Goal: Communication & Community: Answer question/provide support

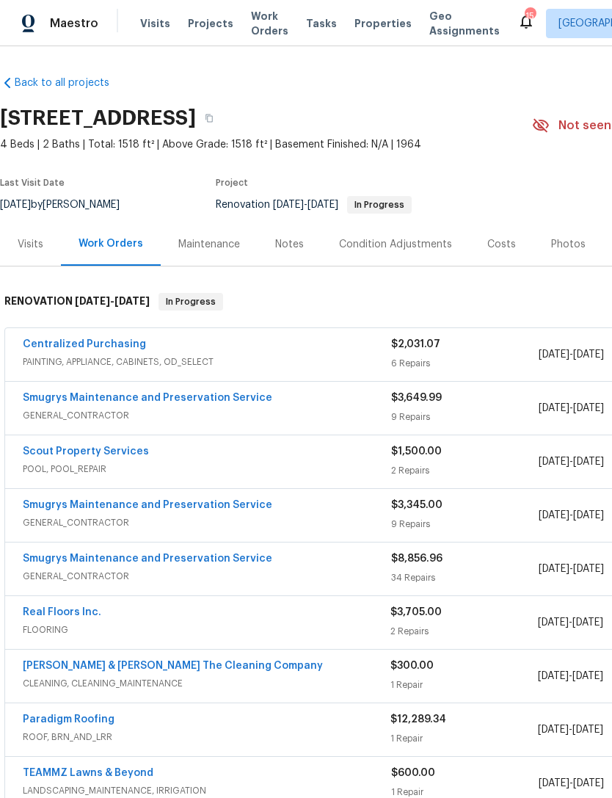
click at [293, 239] on div "Notes" at bounding box center [289, 244] width 29 height 15
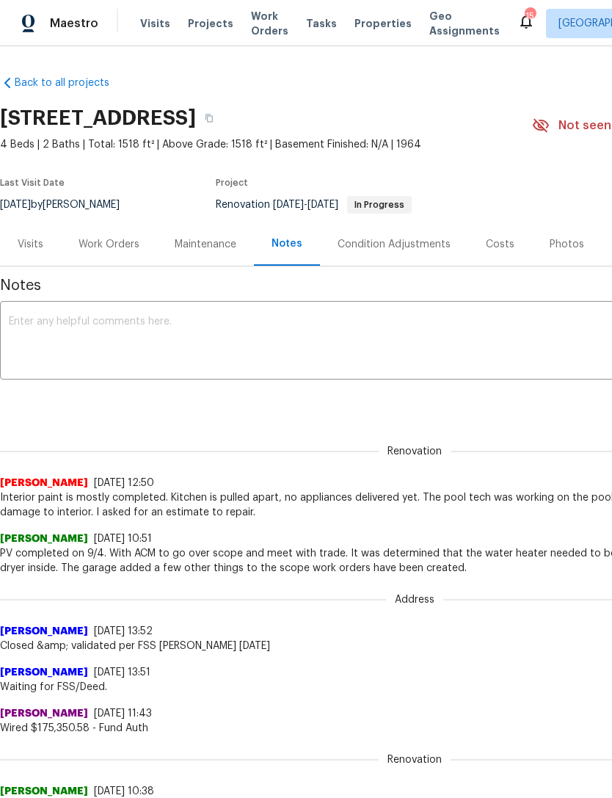
click at [330, 332] on textarea at bounding box center [415, 341] width 812 height 51
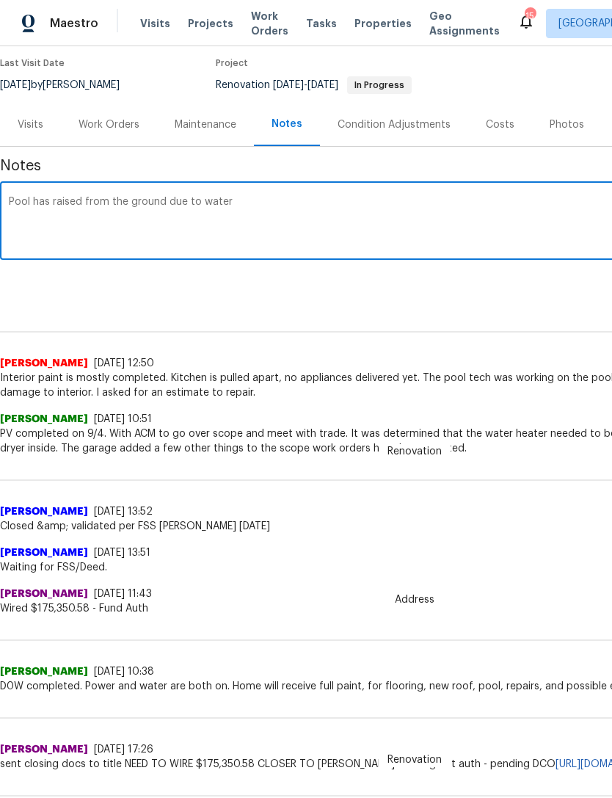
scroll to position [119, 0]
click at [465, 205] on textarea "Pool has raised from the ground due to the pool being empty and the large amoun…" at bounding box center [415, 222] width 812 height 51
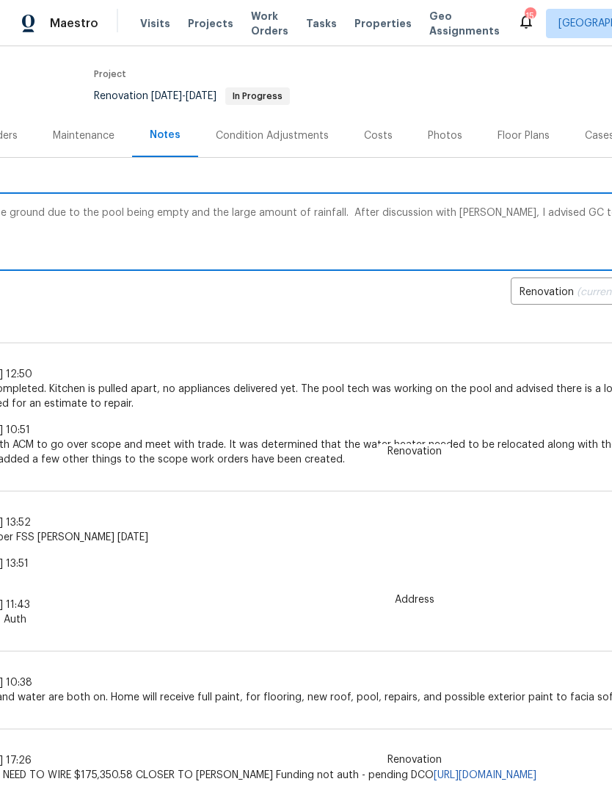
scroll to position [109, 125]
click at [575, 211] on textarea "Pool has raised from the ground due to the pool being empty and the large amoun…" at bounding box center [290, 233] width 812 height 51
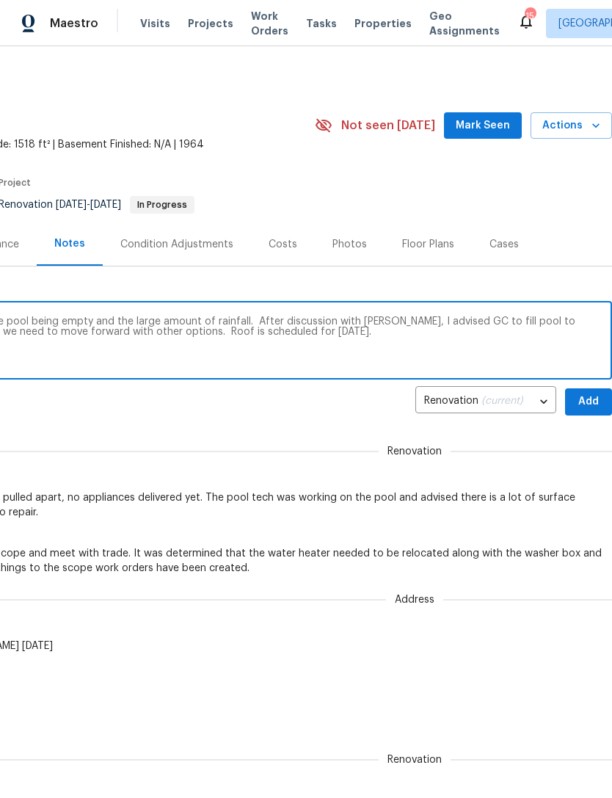
scroll to position [0, 217]
type textarea "Pool has raised from the ground due to the pool being empty and the large amoun…"
click at [580, 400] on span "Add" at bounding box center [588, 402] width 23 height 18
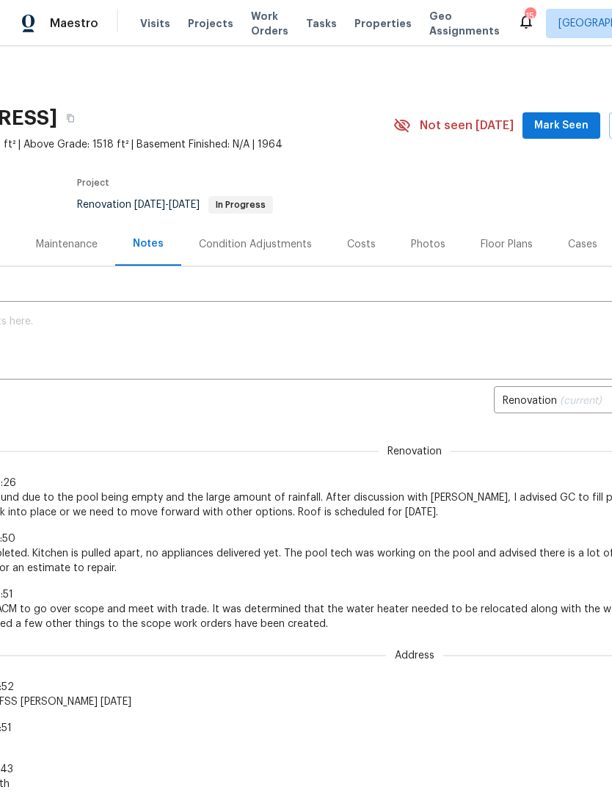
scroll to position [0, 134]
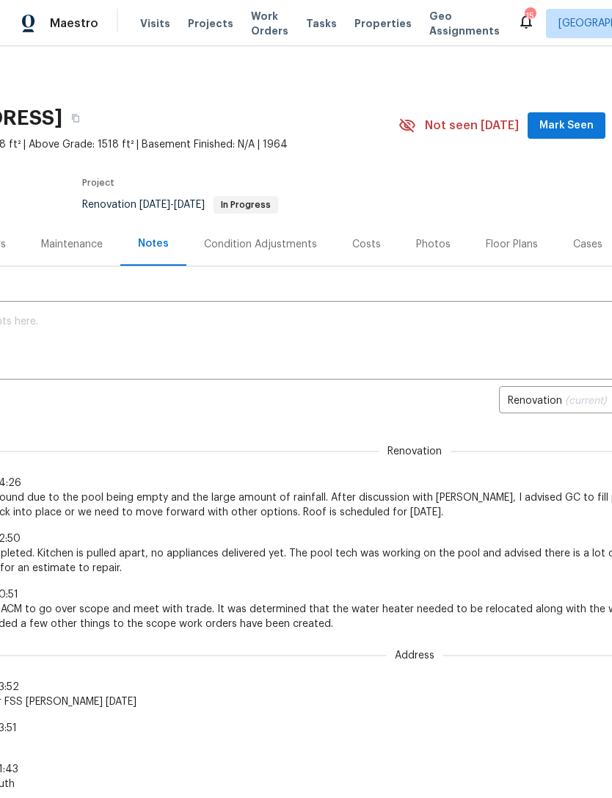
click at [561, 121] on span "Mark Seen" at bounding box center [566, 126] width 54 height 18
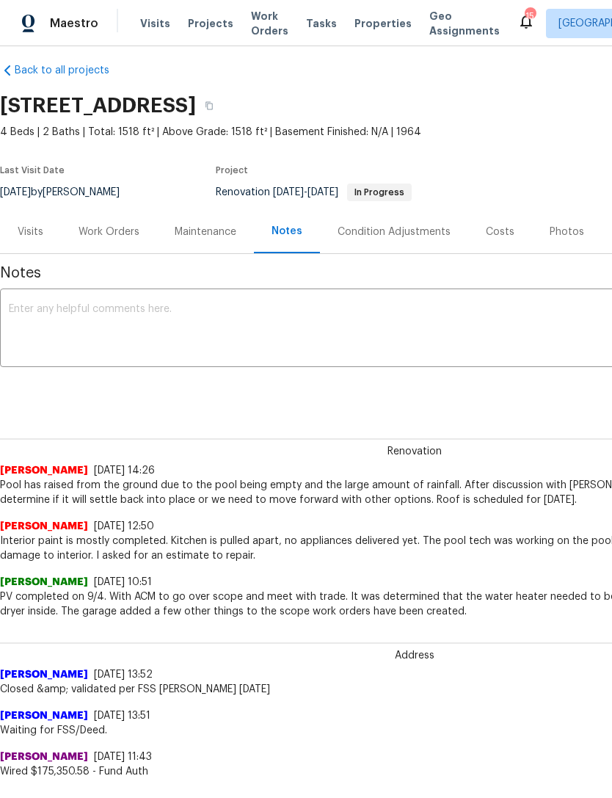
scroll to position [14, 0]
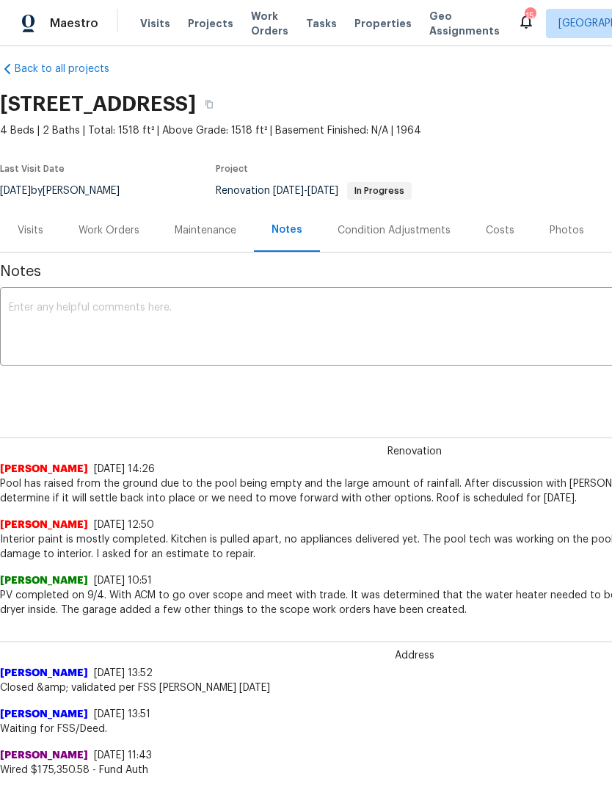
click at [103, 230] on div "Work Orders" at bounding box center [109, 230] width 61 height 15
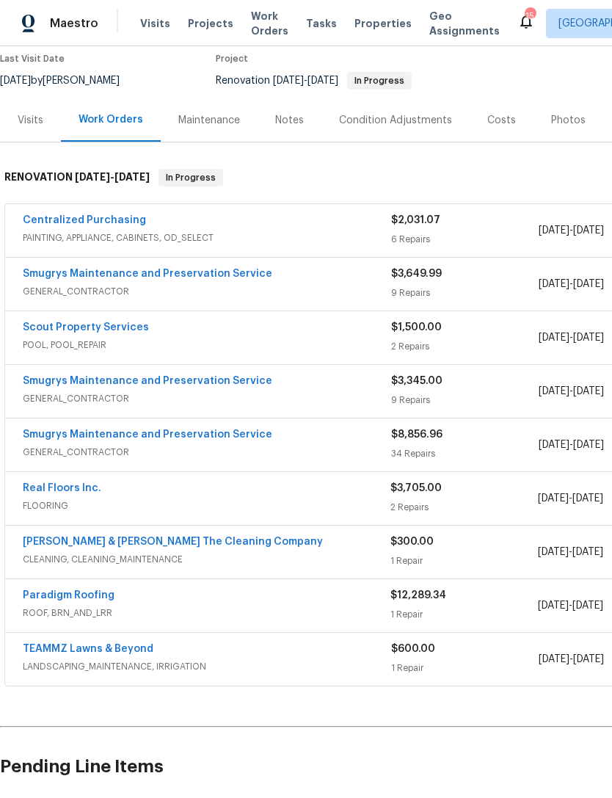
scroll to position [124, 0]
click at [82, 593] on link "Paradigm Roofing" at bounding box center [69, 595] width 92 height 10
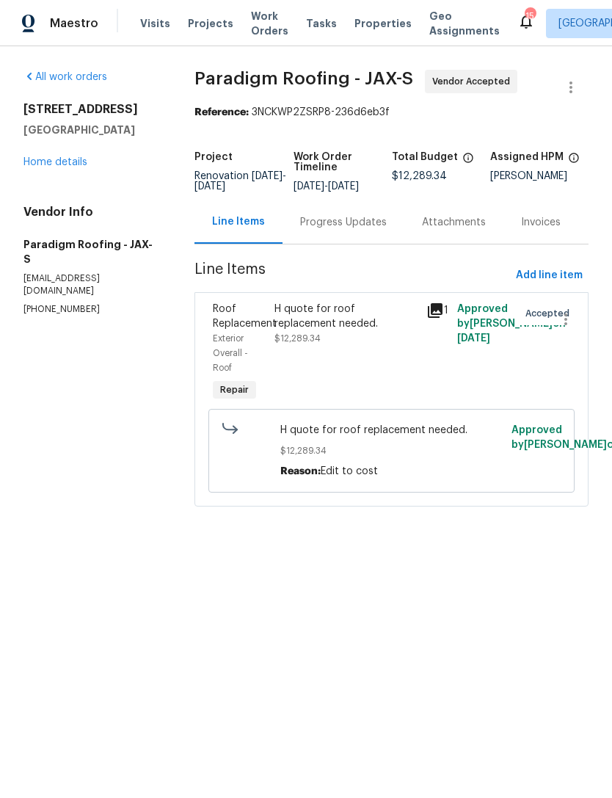
click at [347, 230] on div "Progress Updates" at bounding box center [343, 222] width 87 height 15
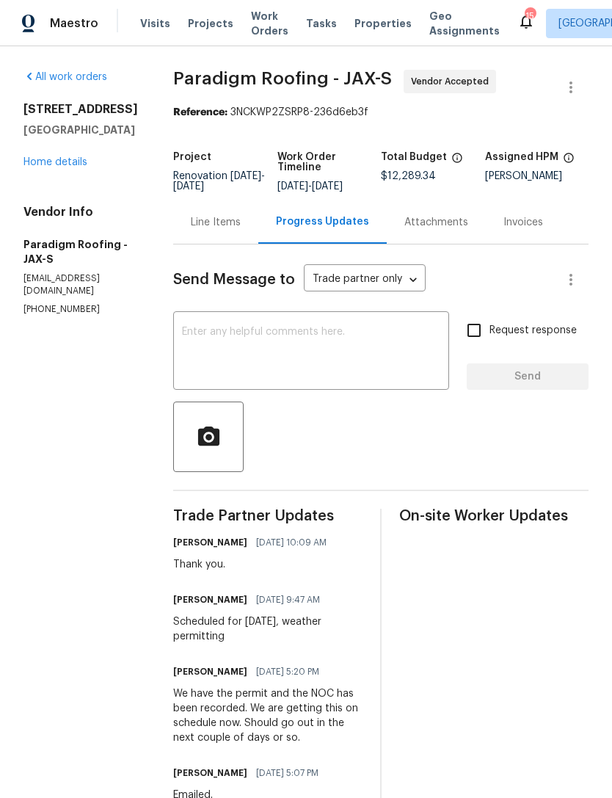
click at [318, 341] on textarea at bounding box center [311, 352] width 258 height 51
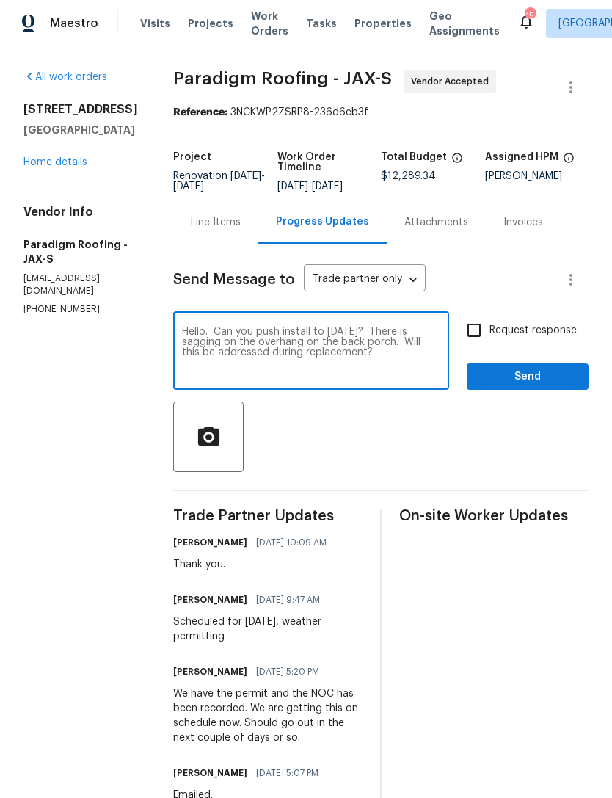
type textarea "Hello. Can you push install to Monday? There is sagging on the overhang on the …"
click at [550, 382] on span "Send" at bounding box center [527, 377] width 98 height 18
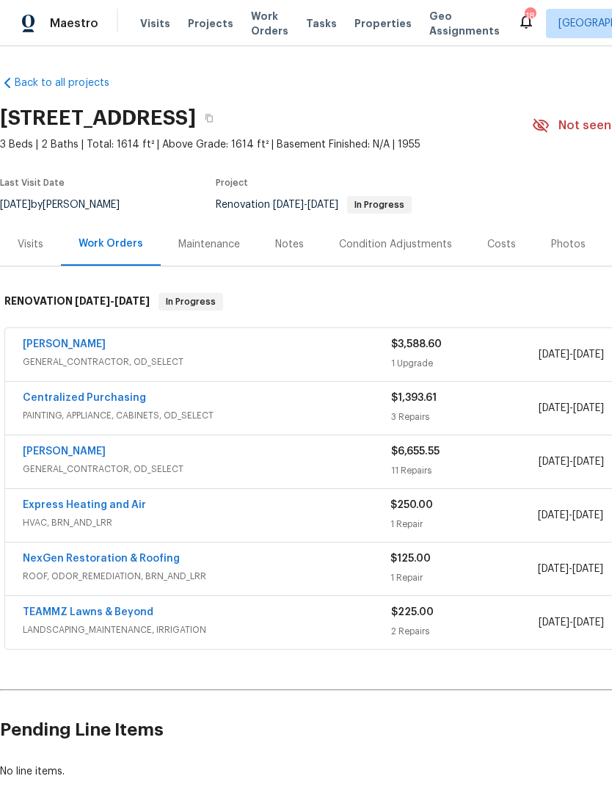
click at [120, 563] on link "NexGen Restoration & Roofing" at bounding box center [101, 558] width 157 height 10
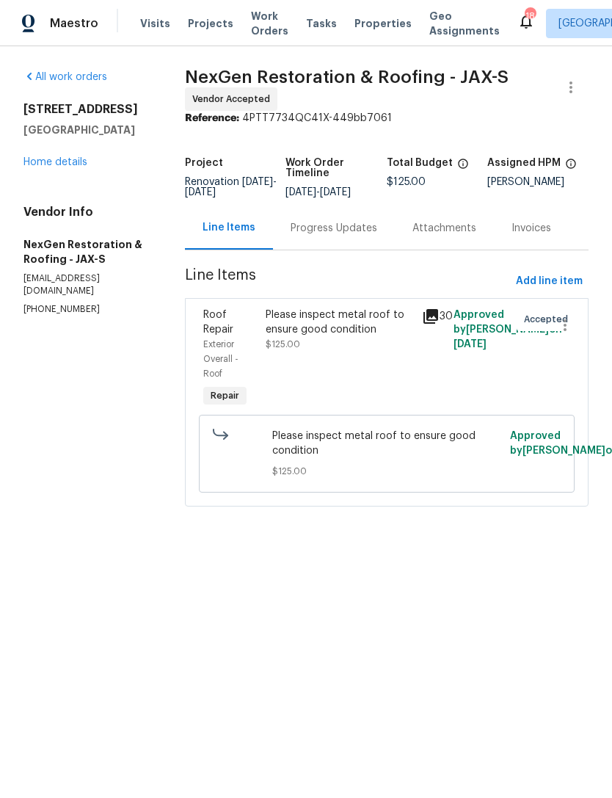
click at [329, 219] on div "Progress Updates" at bounding box center [334, 227] width 122 height 43
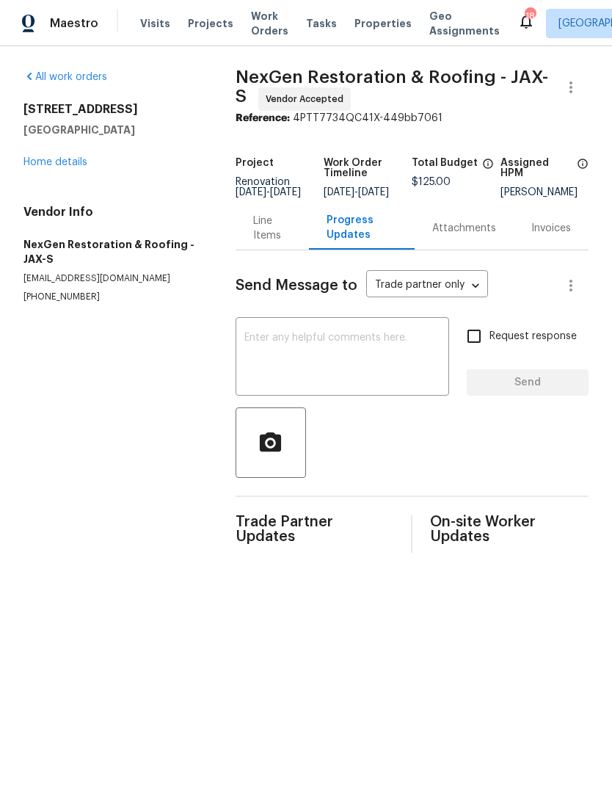
click at [357, 360] on textarea at bounding box center [342, 357] width 196 height 51
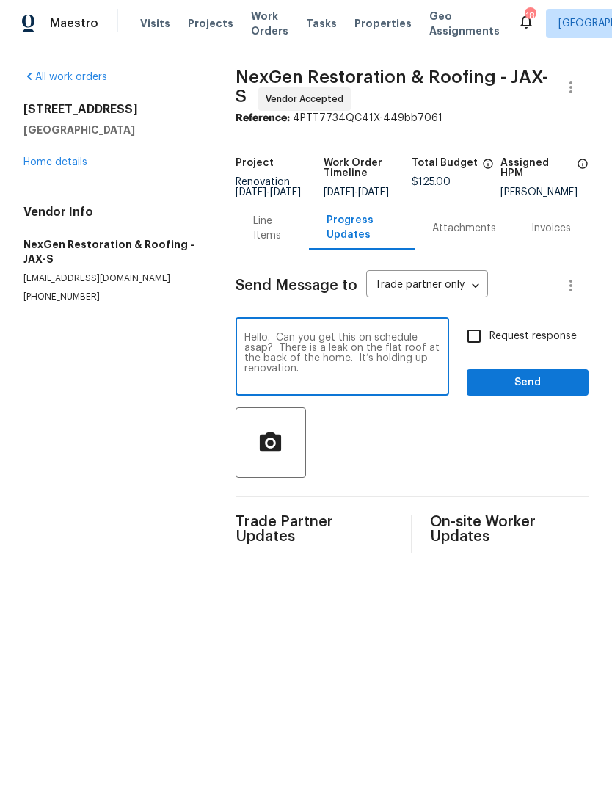
type textarea "Hello. Can you get this on schedule asap? There is a leak on the flat roof at t…"
click at [523, 342] on span "Request response" at bounding box center [532, 336] width 87 height 15
click at [489, 342] on input "Request response" at bounding box center [474, 336] width 31 height 31
checkbox input "true"
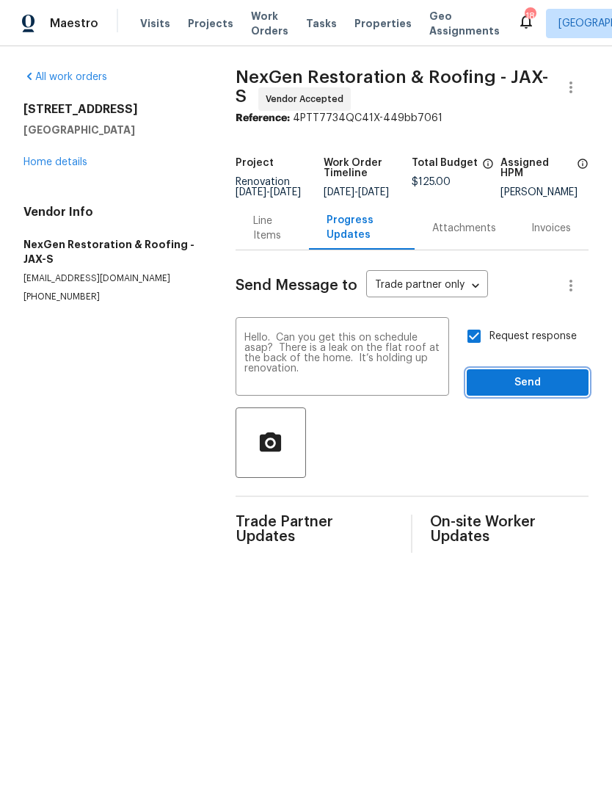
click at [542, 392] on span "Send" at bounding box center [527, 383] width 98 height 18
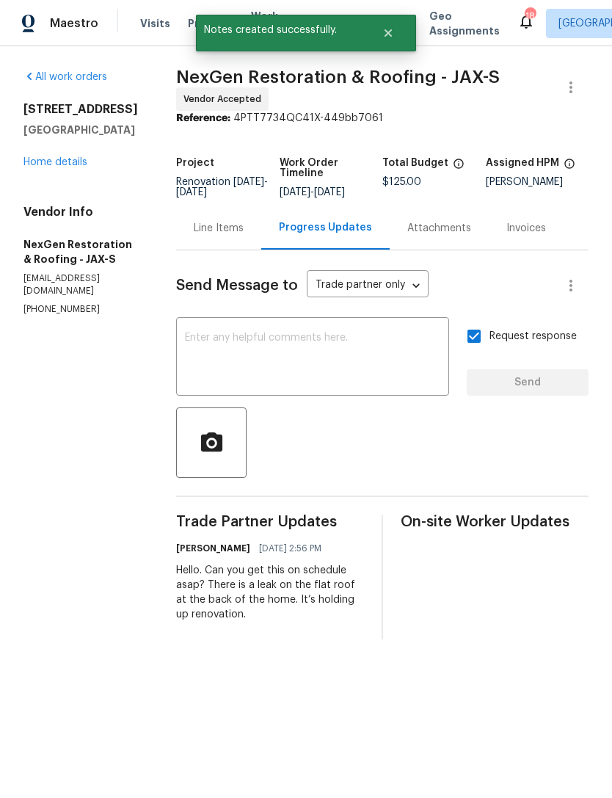
click at [62, 159] on link "Home details" at bounding box center [55, 162] width 64 height 10
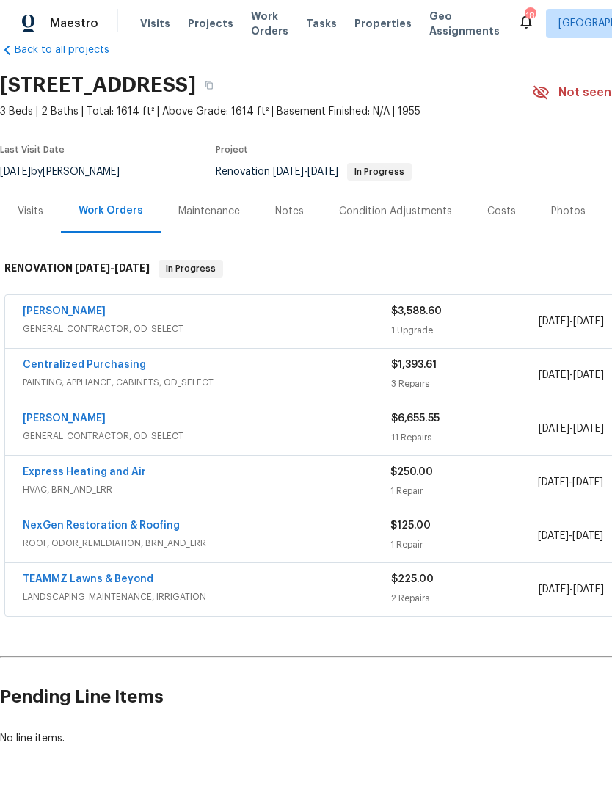
scroll to position [33, 0]
click at [104, 475] on link "Express Heating and Air" at bounding box center [84, 472] width 123 height 10
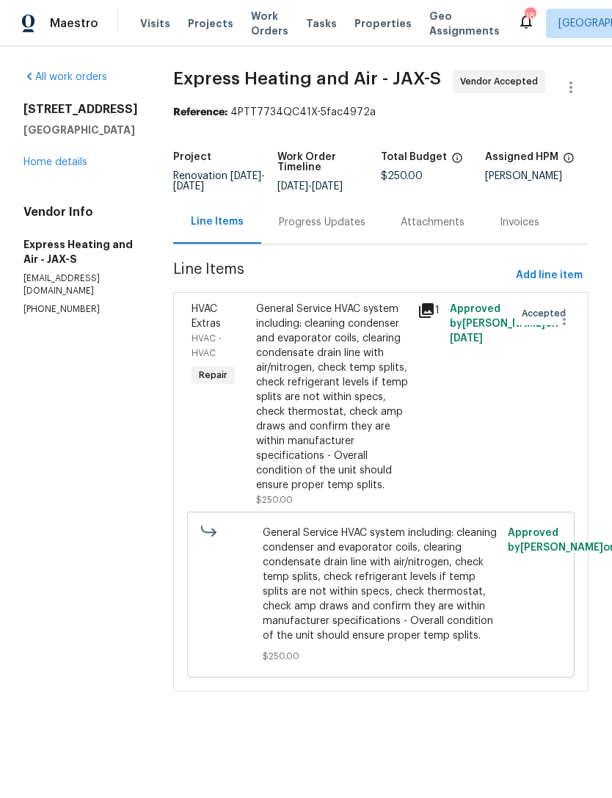
click at [341, 221] on div "Progress Updates" at bounding box center [322, 222] width 87 height 15
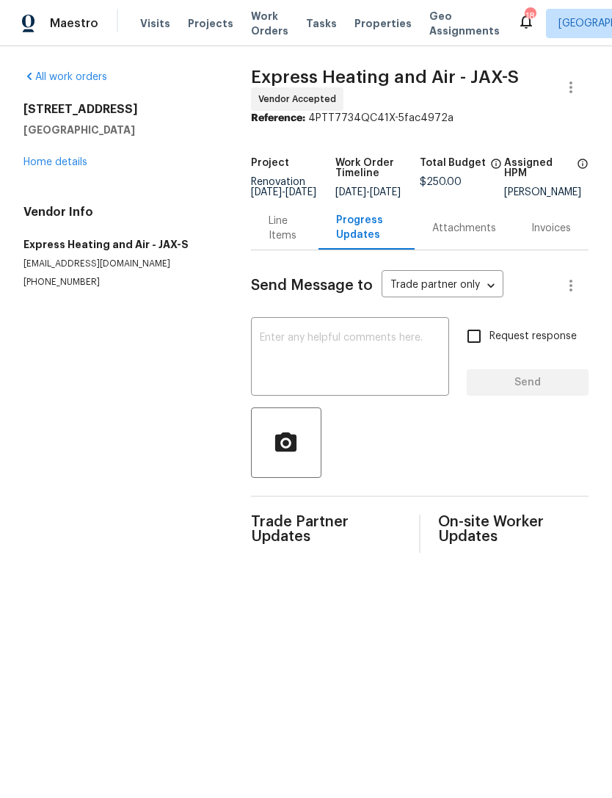
click at [370, 363] on textarea at bounding box center [350, 357] width 181 height 51
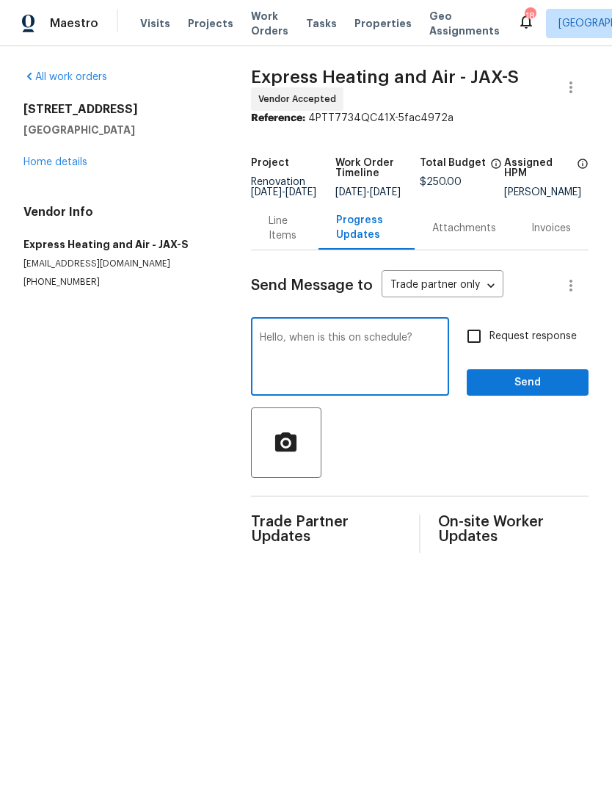
type textarea "Hello, when is this on schedule?"
click at [478, 351] on input "Request response" at bounding box center [474, 336] width 31 height 31
checkbox input "true"
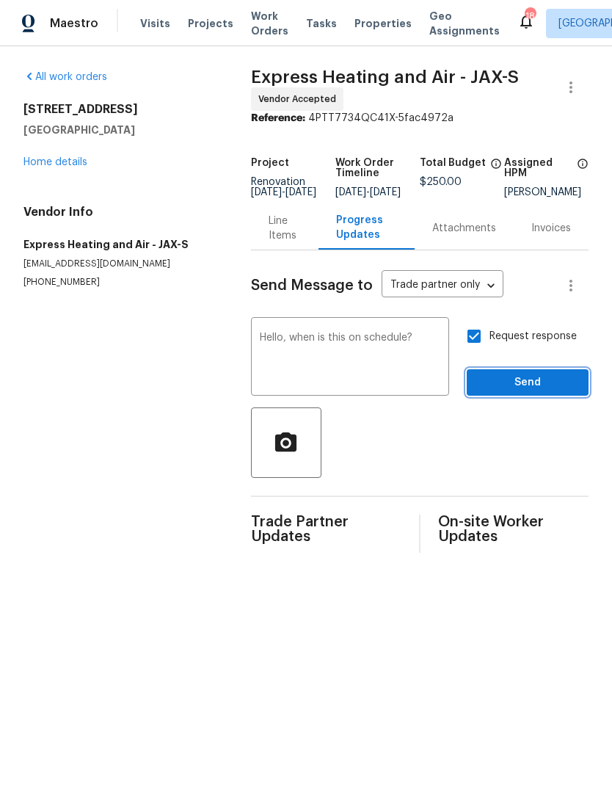
click at [542, 387] on span "Send" at bounding box center [527, 383] width 98 height 18
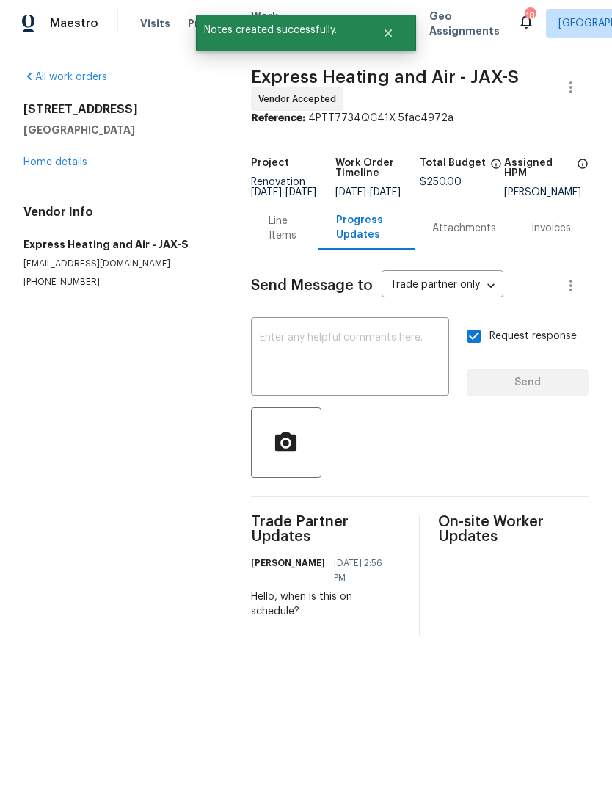
click at [45, 157] on link "Home details" at bounding box center [55, 162] width 64 height 10
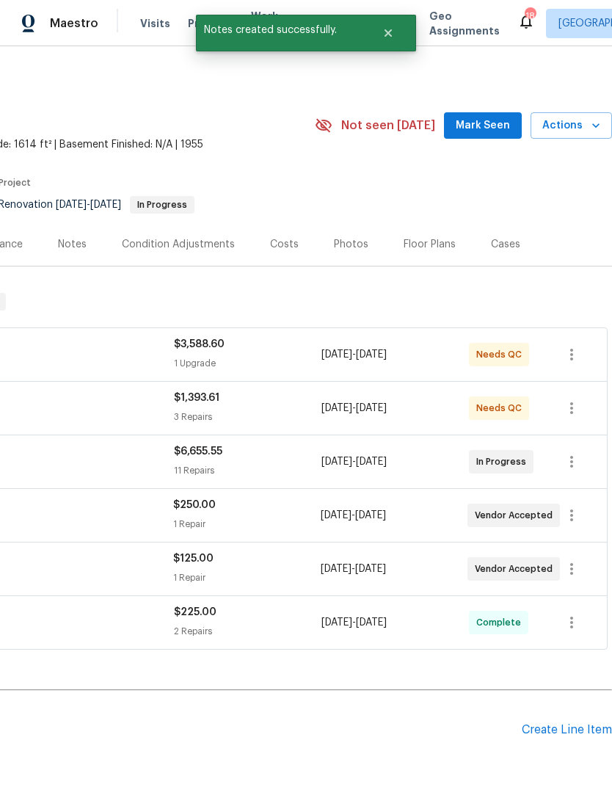
scroll to position [0, 217]
click at [485, 131] on span "Mark Seen" at bounding box center [483, 126] width 54 height 18
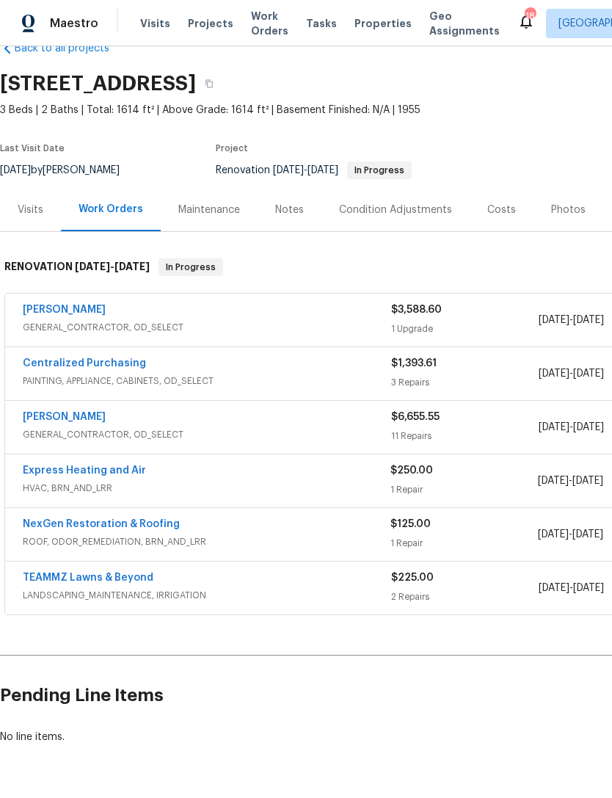
scroll to position [33, 0]
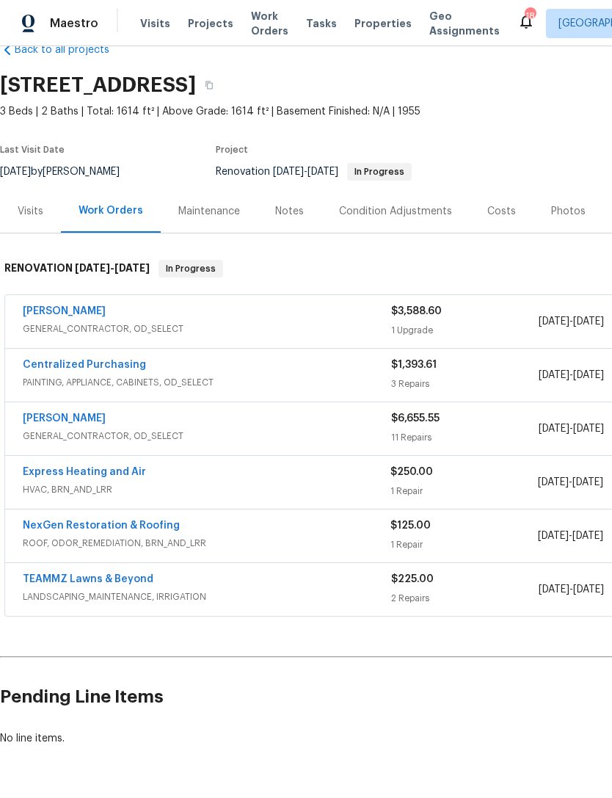
click at [299, 218] on div "Notes" at bounding box center [289, 211] width 29 height 15
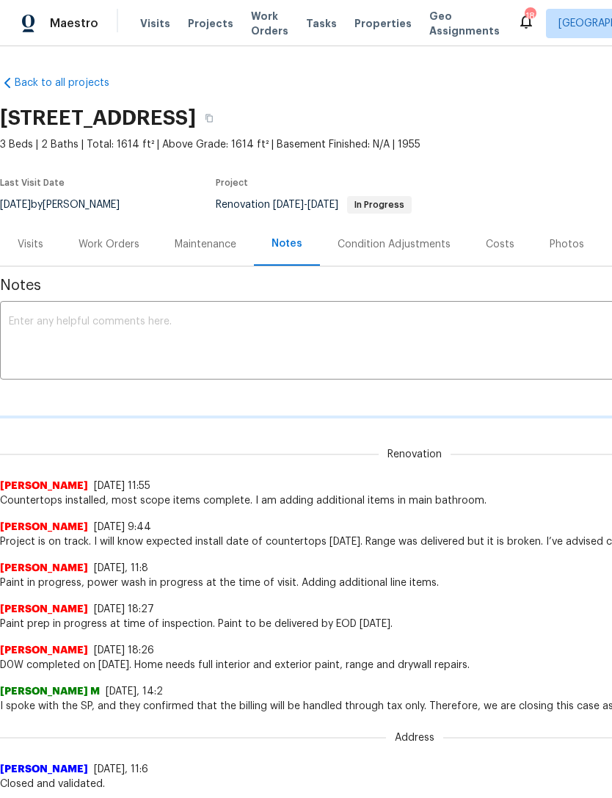
click at [364, 330] on textarea at bounding box center [415, 341] width 812 height 51
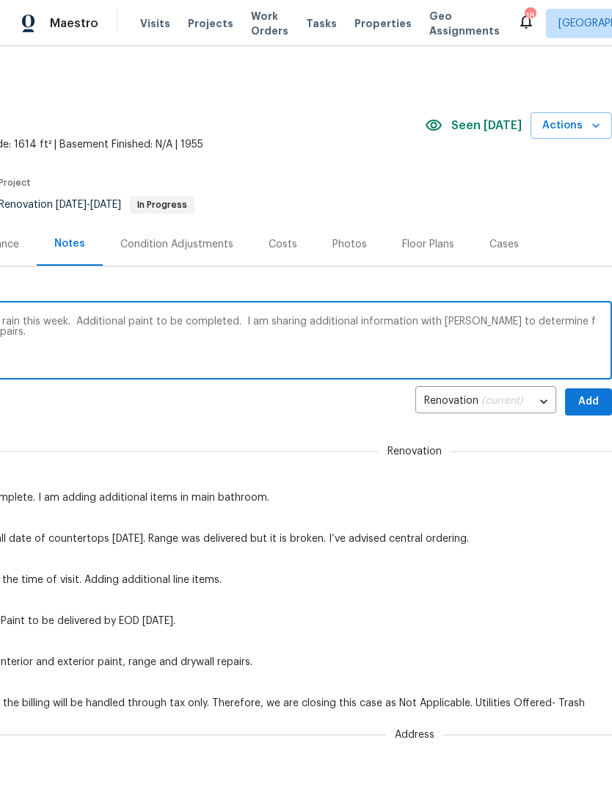
scroll to position [0, 217]
type textarea "All GC scope complete, roof leaked during rain this week. Additional paint to b…"
click at [589, 394] on span "Add" at bounding box center [588, 402] width 23 height 18
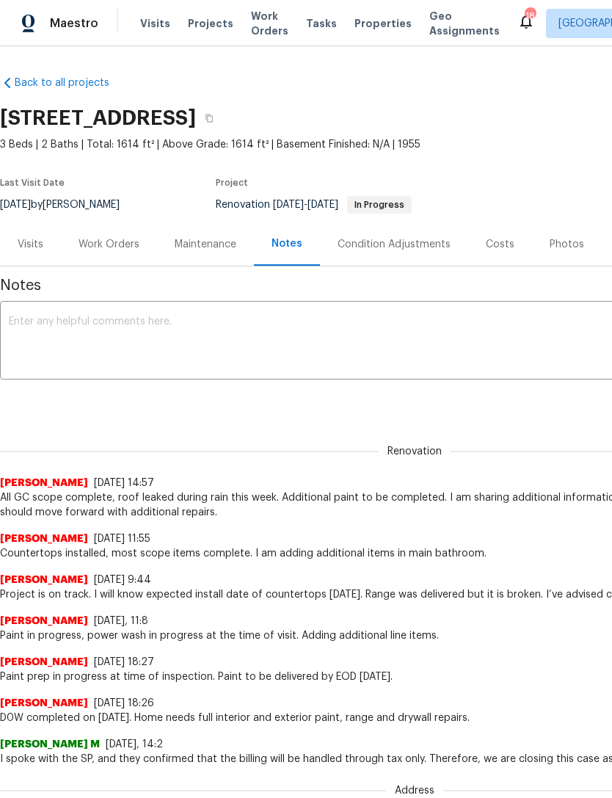
scroll to position [0, -1]
